Goal: Navigation & Orientation: Find specific page/section

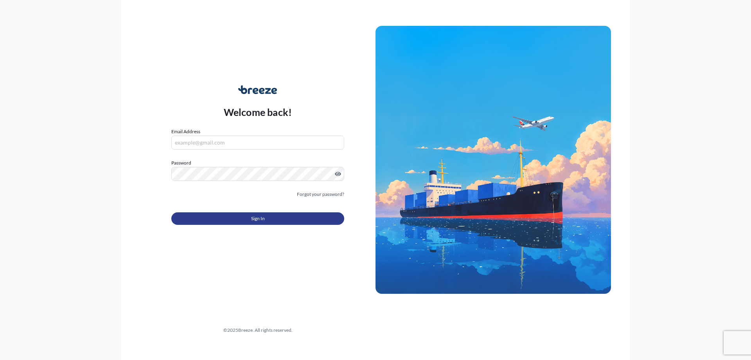
type input "[PERSON_NAME][DOMAIN_NAME][EMAIL_ADDRESS][PERSON_NAME][DOMAIN_NAME]"
click at [266, 217] on button "Sign In" at bounding box center [257, 218] width 173 height 13
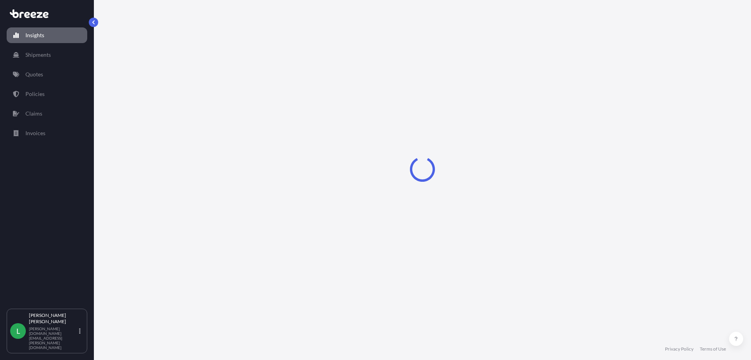
select select "2025"
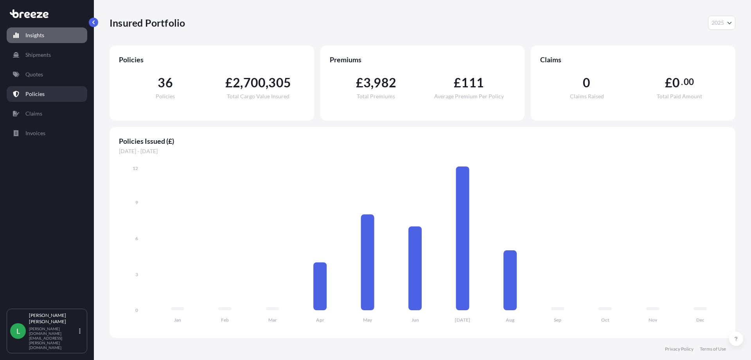
click at [41, 92] on p "Policies" at bounding box center [34, 94] width 19 height 8
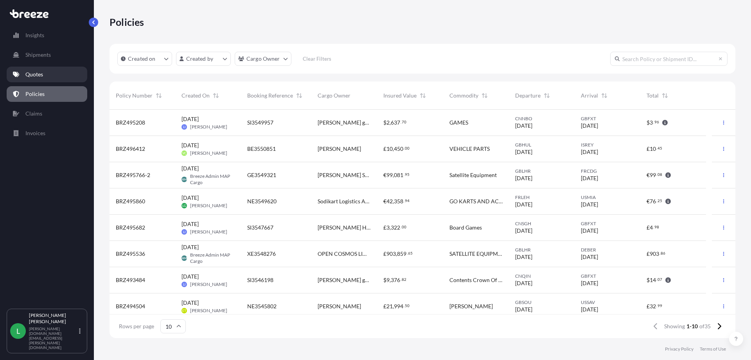
click at [46, 73] on link "Quotes" at bounding box center [47, 75] width 81 height 16
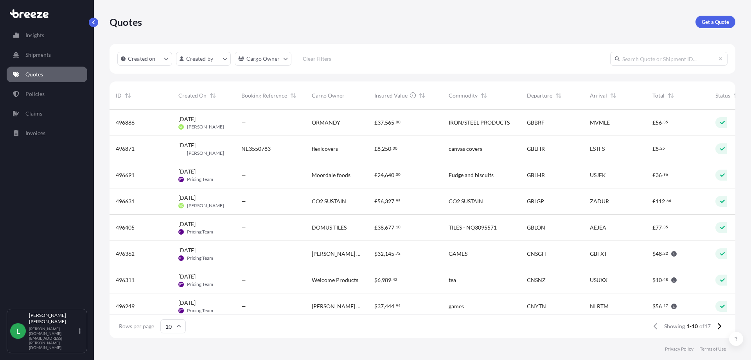
scroll to position [227, 620]
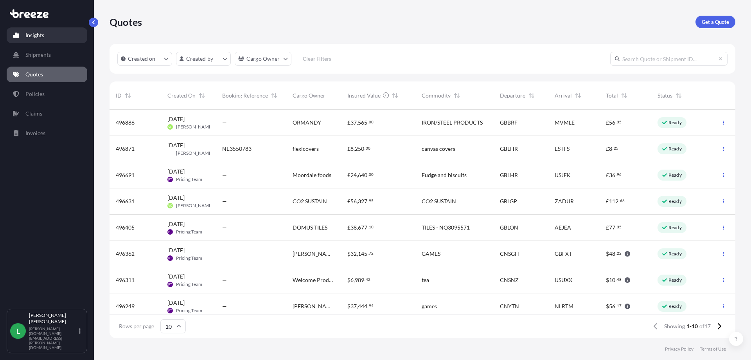
click at [40, 36] on p "Insights" at bounding box center [34, 35] width 19 height 8
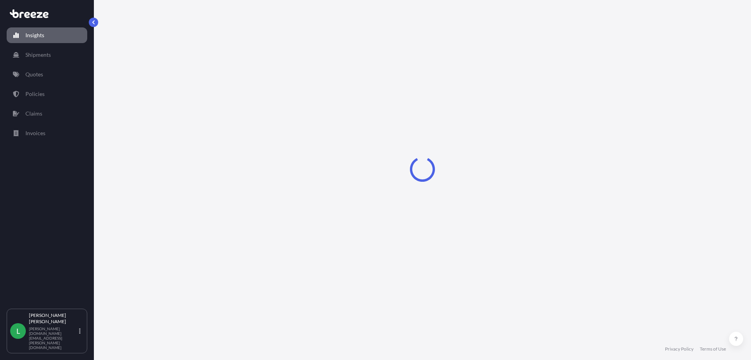
select select "2025"
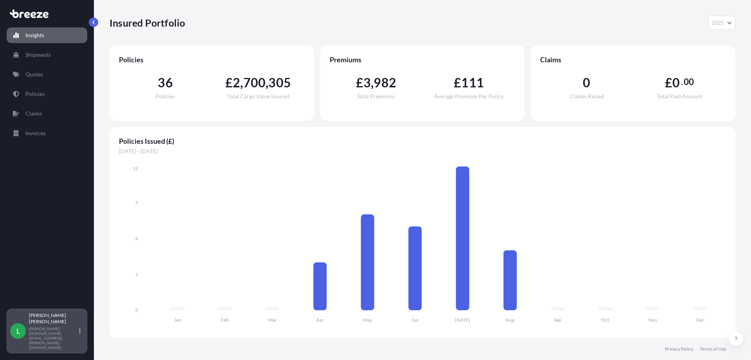
click at [62, 324] on p "[PERSON_NAME]" at bounding box center [53, 318] width 49 height 13
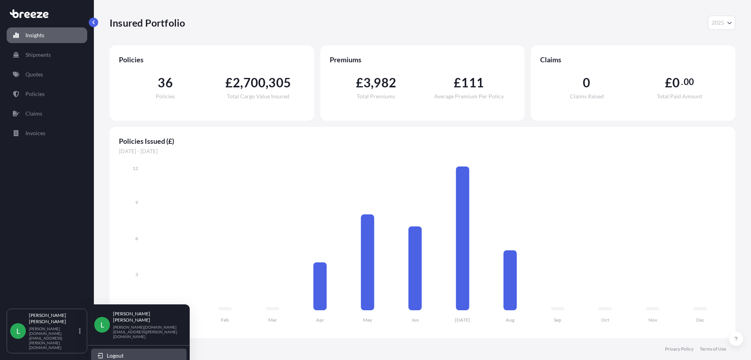
click at [109, 351] on span "Logout" at bounding box center [115, 355] width 17 height 8
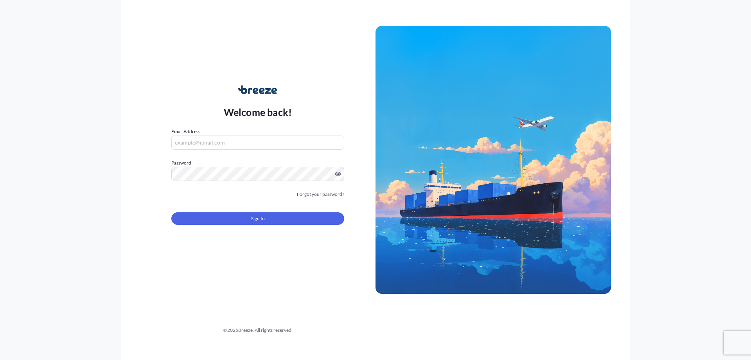
type input "[PERSON_NAME][DOMAIN_NAME][EMAIL_ADDRESS][PERSON_NAME][DOMAIN_NAME]"
